Goal: Transaction & Acquisition: Purchase product/service

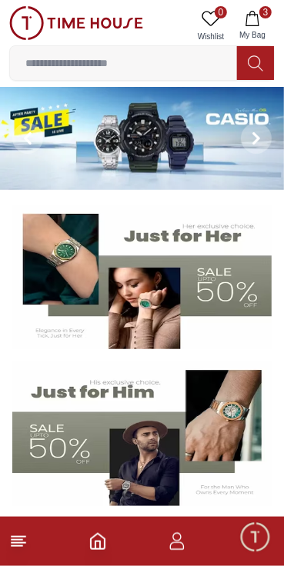
click at [234, 307] on img at bounding box center [141, 277] width 259 height 144
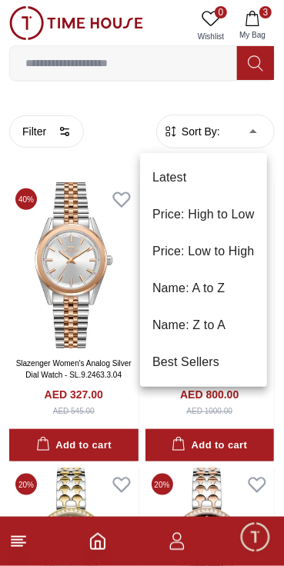
click at [116, 315] on div at bounding box center [142, 283] width 284 height 566
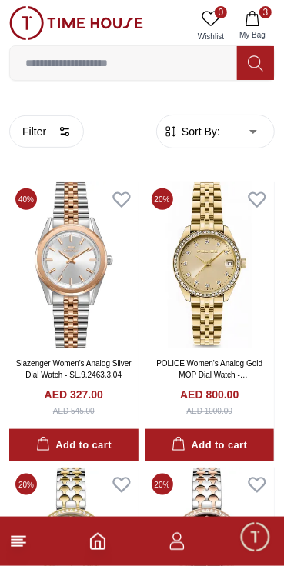
click at [40, 127] on button "Filter" at bounding box center [46, 131] width 75 height 32
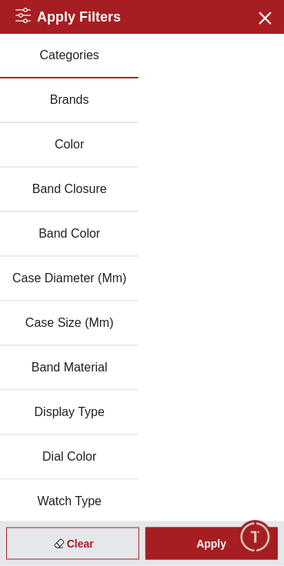
click at [49, 99] on button "Brands" at bounding box center [69, 100] width 138 height 45
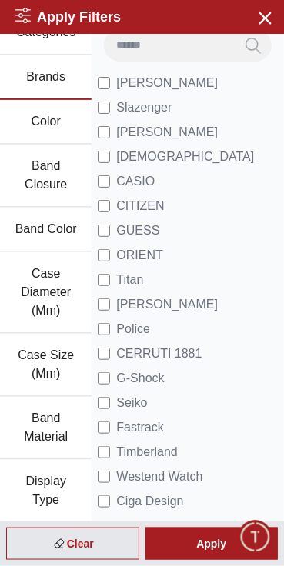
scroll to position [22, 0]
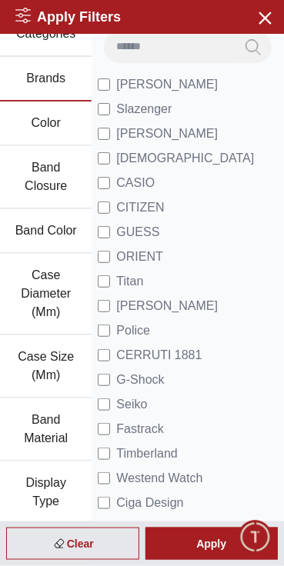
click at [118, 174] on label "CASIO" at bounding box center [126, 183] width 57 height 18
click at [243, 548] on span "Minimize live chat window" at bounding box center [254, 536] width 45 height 45
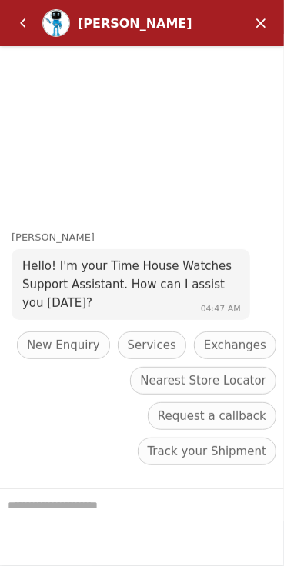
click at [23, 18] on em "Back" at bounding box center [23, 23] width 31 height 31
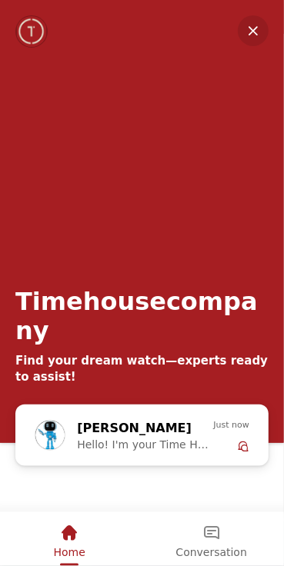
click at [258, 34] on em "Minimize" at bounding box center [252, 30] width 31 height 31
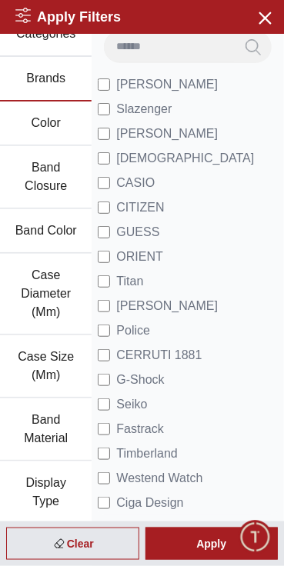
click at [210, 546] on div "Apply" at bounding box center [211, 543] width 133 height 32
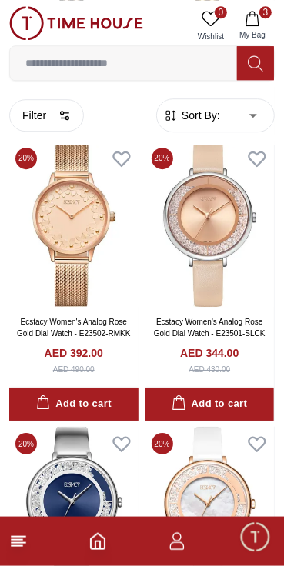
scroll to position [898, 0]
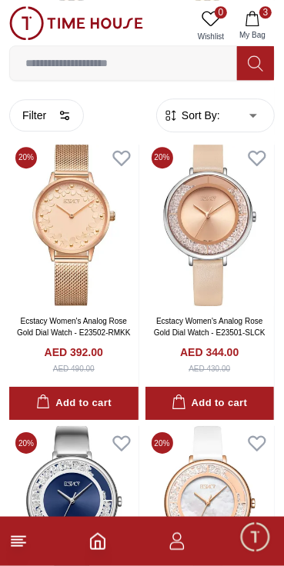
click at [242, 282] on img at bounding box center [209, 224] width 129 height 166
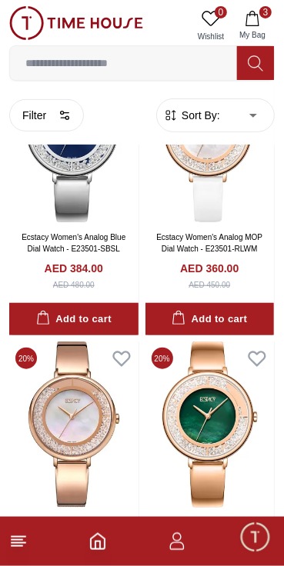
scroll to position [1273, 0]
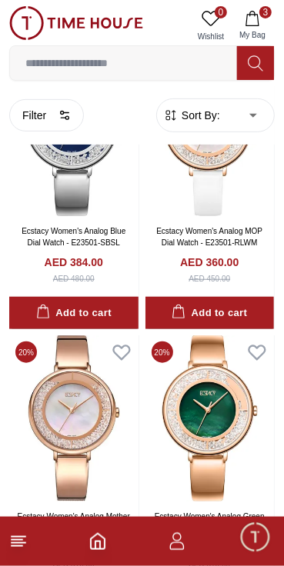
click at [224, 406] on img at bounding box center [209, 418] width 129 height 166
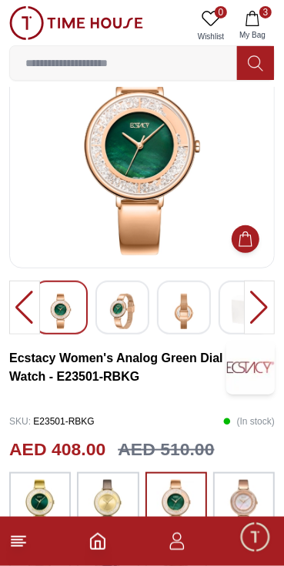
scroll to position [57, 0]
click at [129, 324] on img at bounding box center [122, 311] width 28 height 35
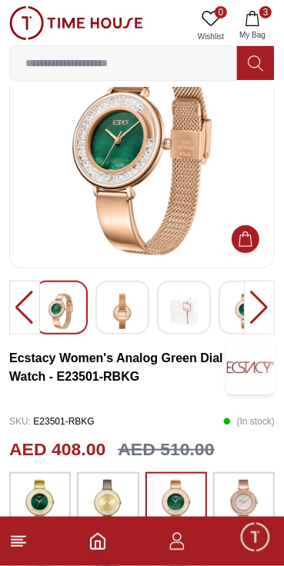
click at [183, 317] on img at bounding box center [184, 311] width 28 height 35
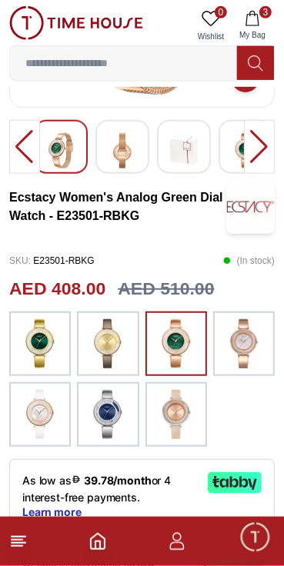
scroll to position [228, 0]
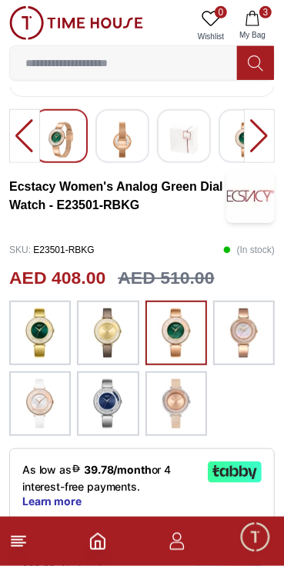
click at [103, 408] on img at bounding box center [107, 403] width 38 height 49
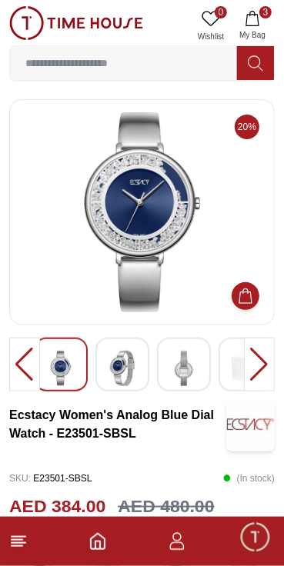
scroll to position [228, 0]
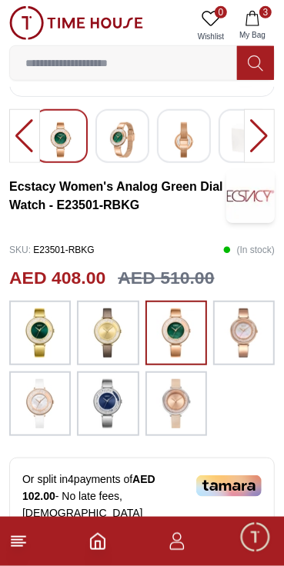
click at [260, 20] on button "3 My Bag" at bounding box center [252, 25] width 45 height 39
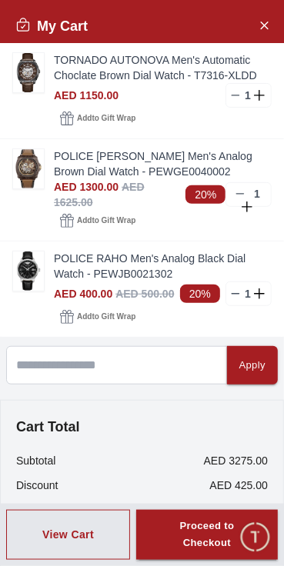
click at [232, 100] on icon at bounding box center [235, 95] width 12 height 12
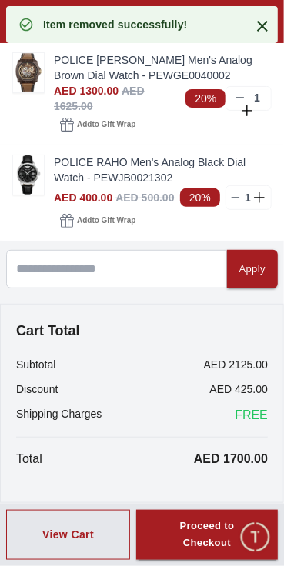
click at [242, 98] on line at bounding box center [240, 98] width 7 height 0
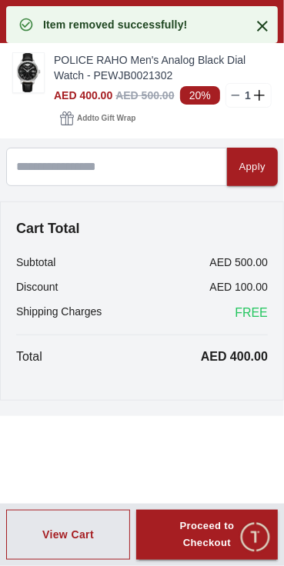
click at [234, 95] on line at bounding box center [235, 95] width 7 height 0
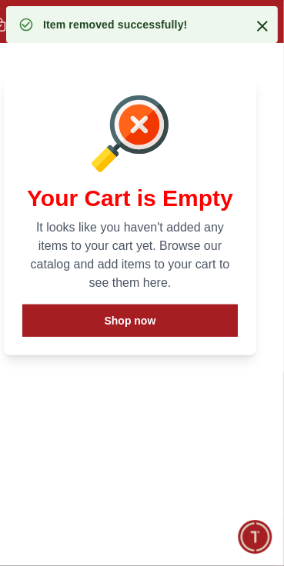
click at [264, 32] on icon at bounding box center [262, 26] width 18 height 18
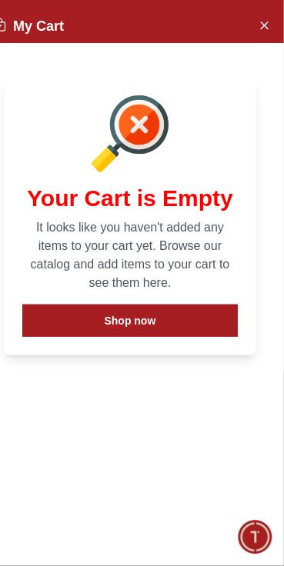
click at [264, 22] on icon "Close Account" at bounding box center [263, 24] width 12 height 19
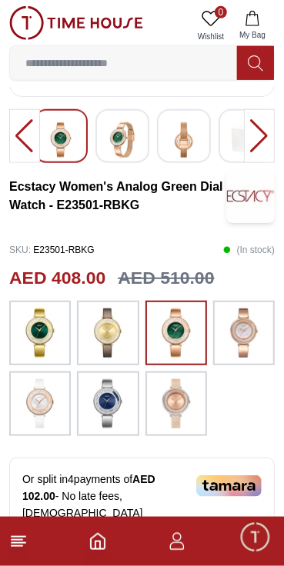
click at [97, 547] on icon "Home" at bounding box center [97, 541] width 18 height 18
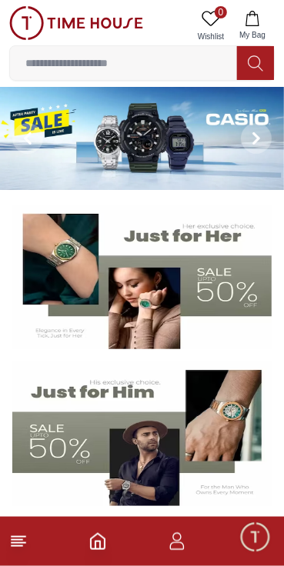
click at [147, 423] on img at bounding box center [141, 433] width 259 height 144
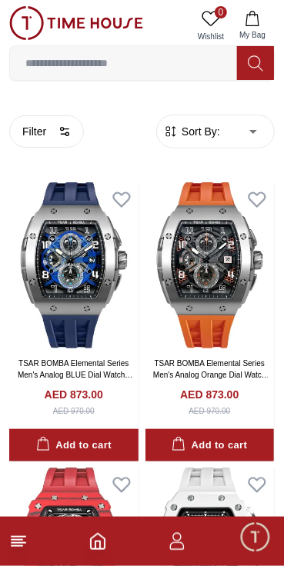
click at [64, 128] on icon "button" at bounding box center [64, 131] width 12 height 12
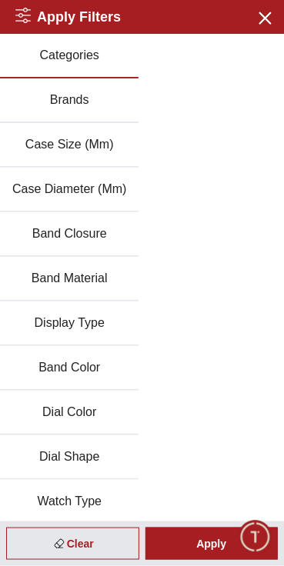
click at [69, 99] on button "Brands" at bounding box center [69, 100] width 138 height 45
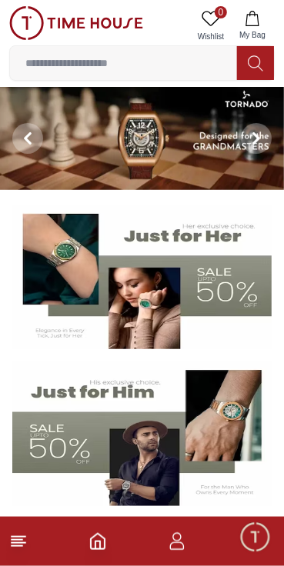
click at [256, 144] on icon at bounding box center [256, 138] width 12 height 12
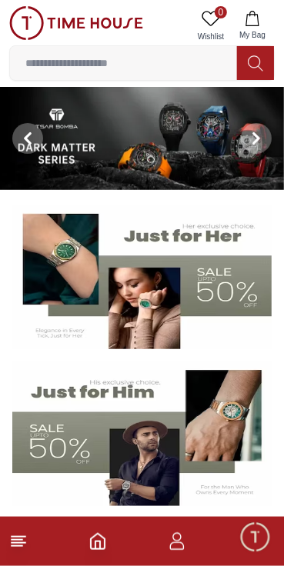
click at [246, 150] on span at bounding box center [256, 138] width 31 height 31
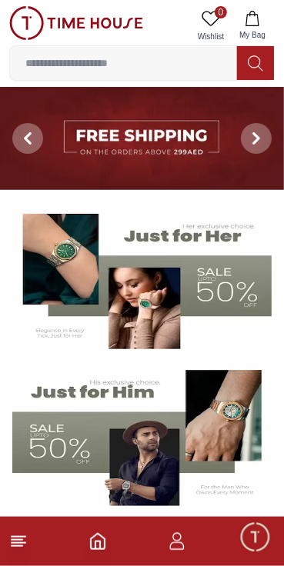
click at [251, 141] on icon at bounding box center [256, 138] width 12 height 12
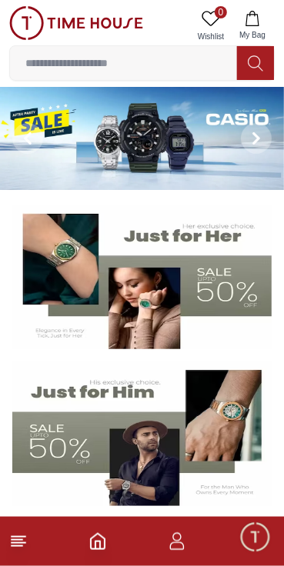
click at [248, 146] on span at bounding box center [256, 138] width 31 height 31
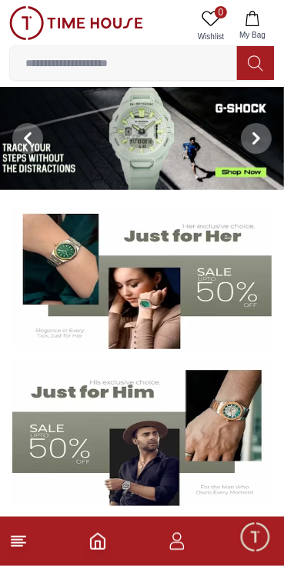
click at [252, 138] on icon at bounding box center [256, 138] width 12 height 12
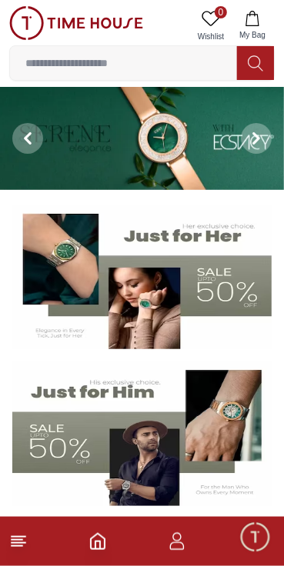
click at [252, 136] on icon at bounding box center [256, 138] width 12 height 12
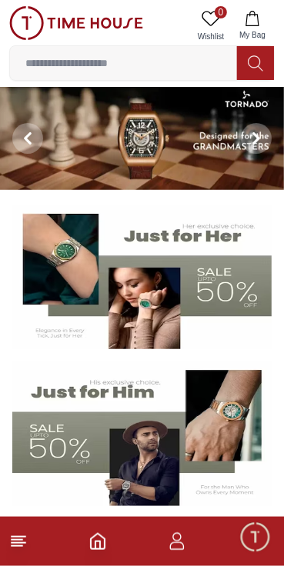
click at [52, 66] on input at bounding box center [123, 63] width 227 height 31
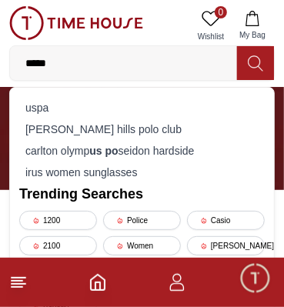
type input "*****"
click at [130, 132] on div "beverly hills polo club" at bounding box center [141, 129] width 245 height 22
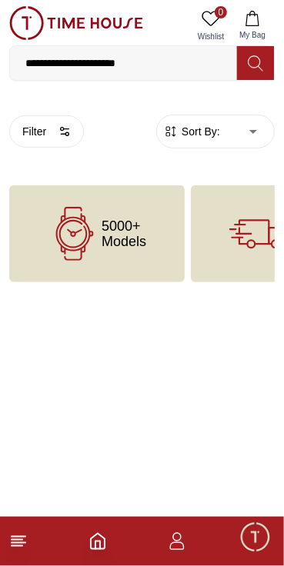
click at [75, 119] on button "Filter" at bounding box center [46, 131] width 75 height 32
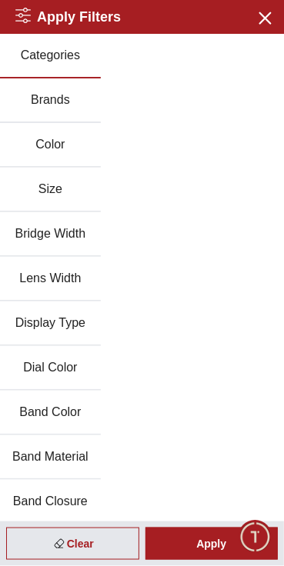
click at [58, 100] on button "Brands" at bounding box center [50, 100] width 101 height 45
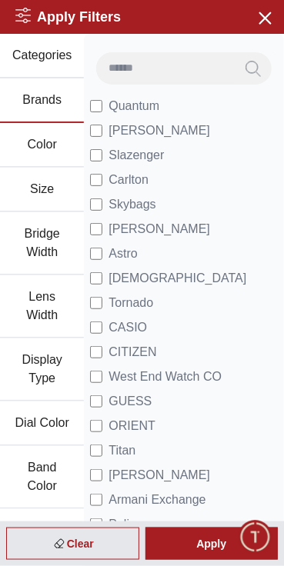
click at [223, 72] on input at bounding box center [165, 67] width 138 height 31
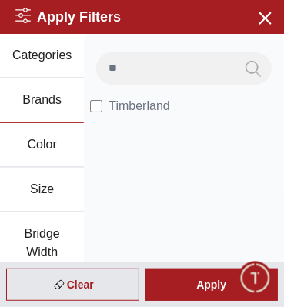
type input "*"
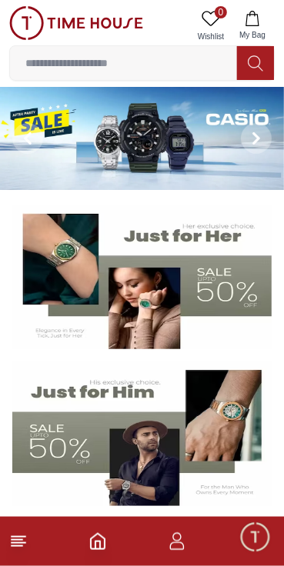
click at [122, 453] on img at bounding box center [141, 433] width 259 height 144
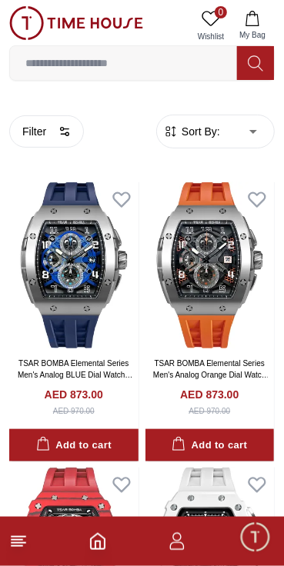
click at [47, 137] on button "Filter" at bounding box center [46, 131] width 75 height 32
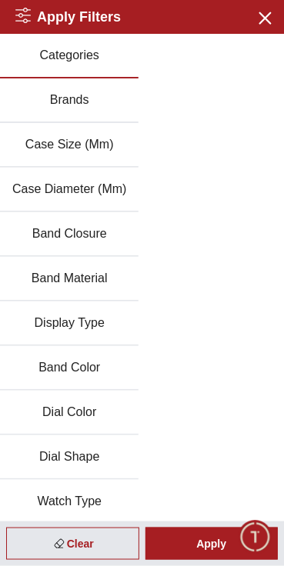
click at [86, 91] on button "Brands" at bounding box center [69, 100] width 138 height 45
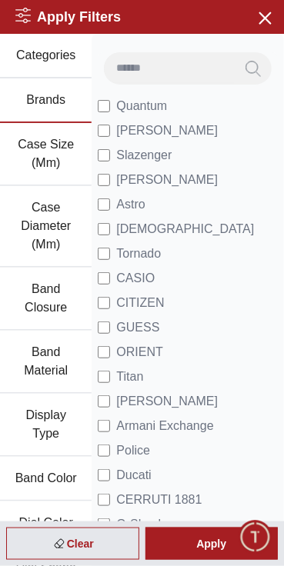
click at [212, 70] on input at bounding box center [169, 67] width 131 height 31
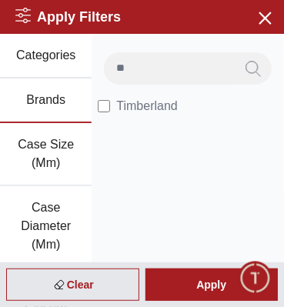
type input "**"
click at [234, 52] on button "Search" at bounding box center [252, 68] width 37 height 32
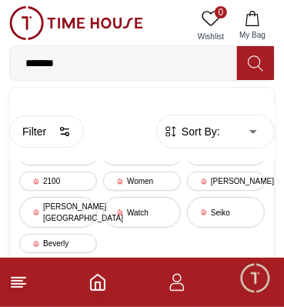
type input "*******"
click at [48, 210] on div "Beverly hills" at bounding box center [58, 212] width 78 height 31
